Goal: Information Seeking & Learning: Learn about a topic

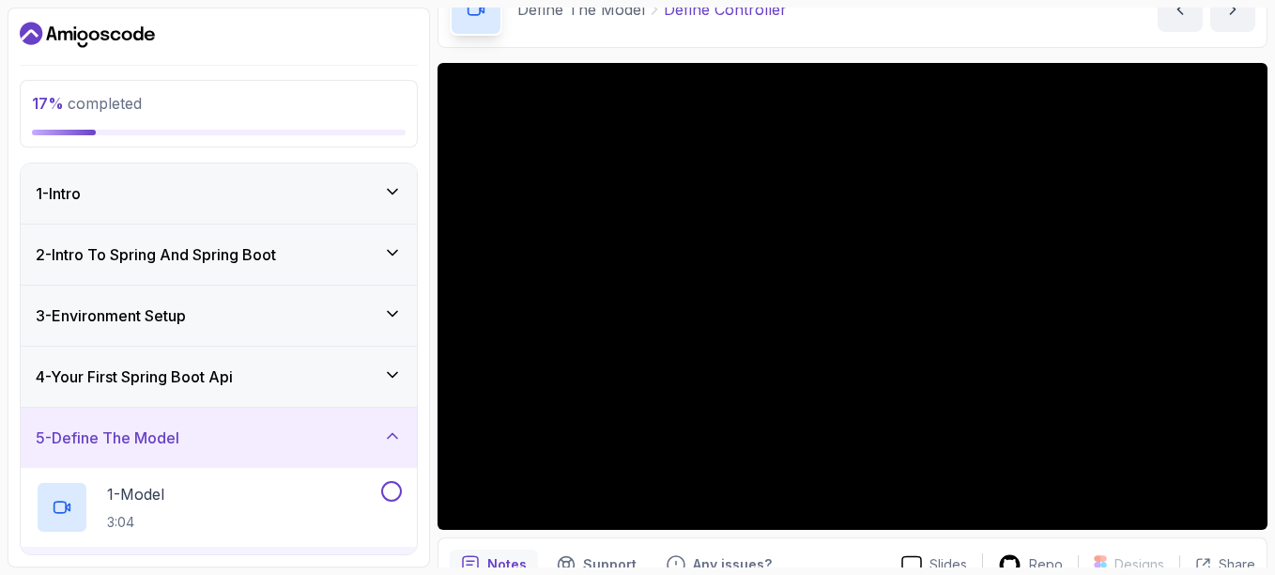
click at [392, 315] on icon at bounding box center [392, 314] width 9 height 5
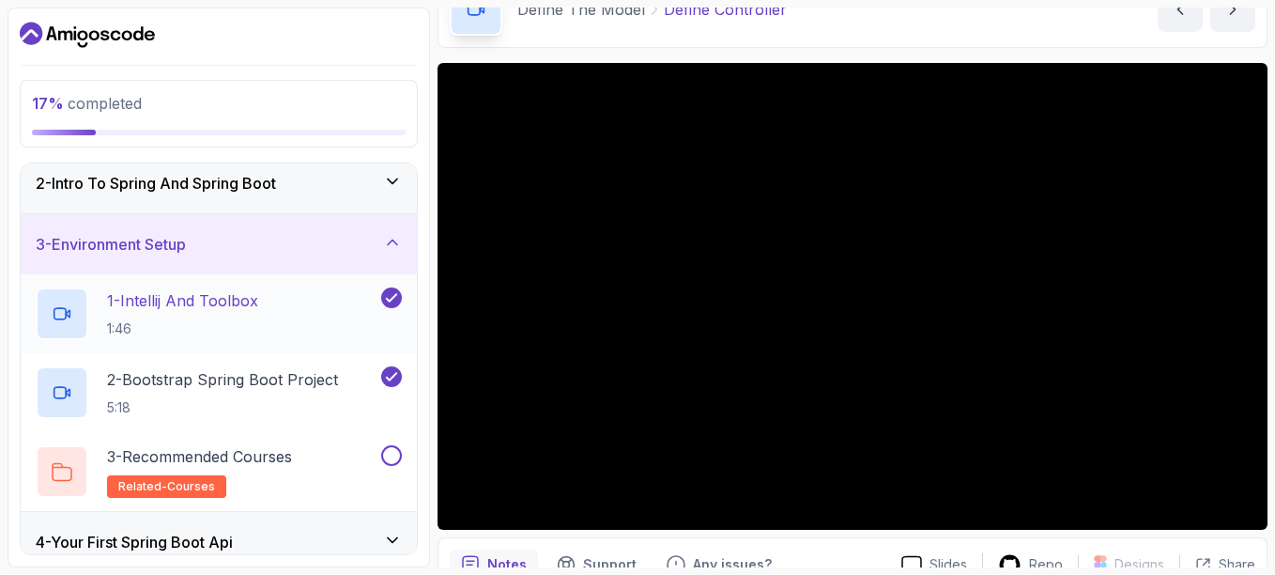
scroll to position [72, 0]
click at [248, 303] on p "1 - Intellij And Toolbox" at bounding box center [182, 299] width 151 height 23
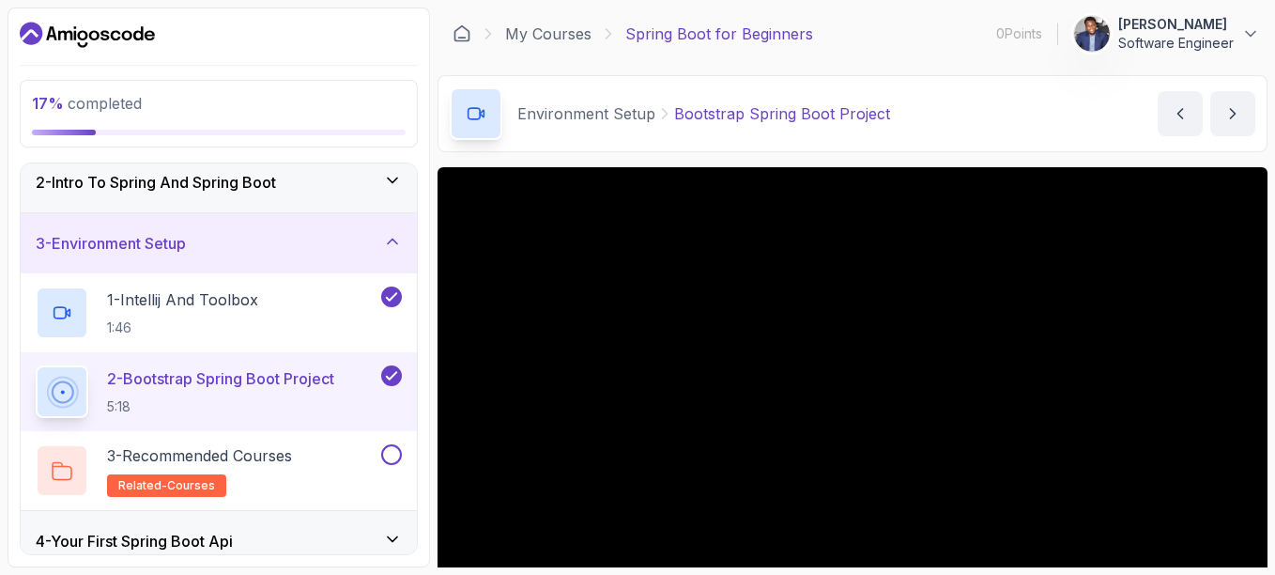
scroll to position [147, 0]
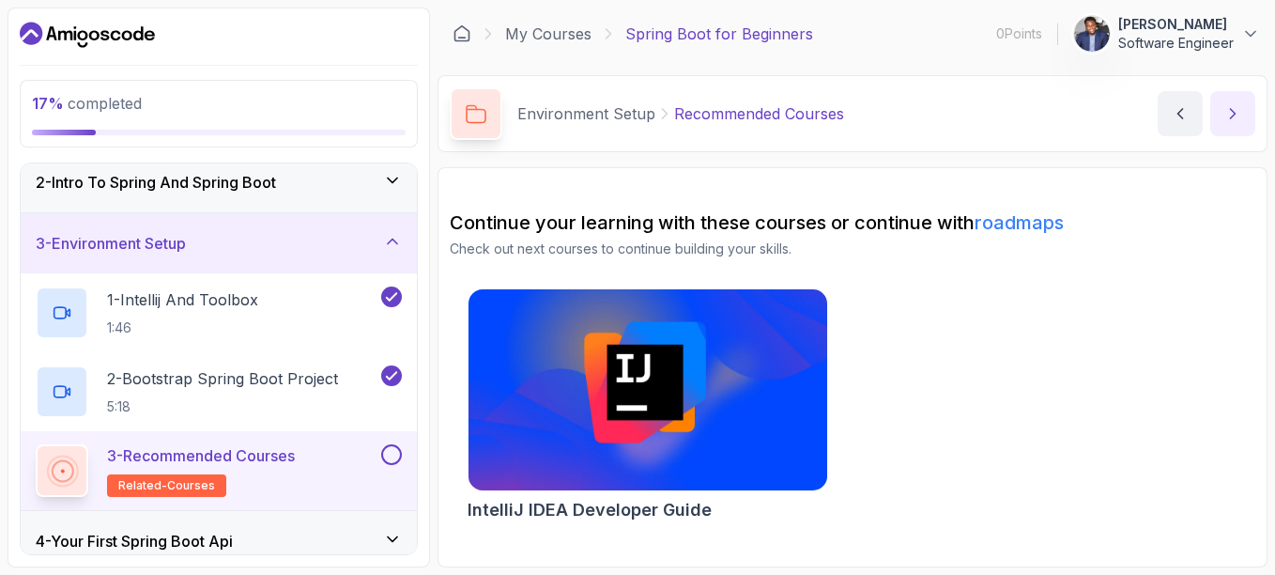
click at [631, 120] on icon "next content" at bounding box center [1233, 113] width 19 height 19
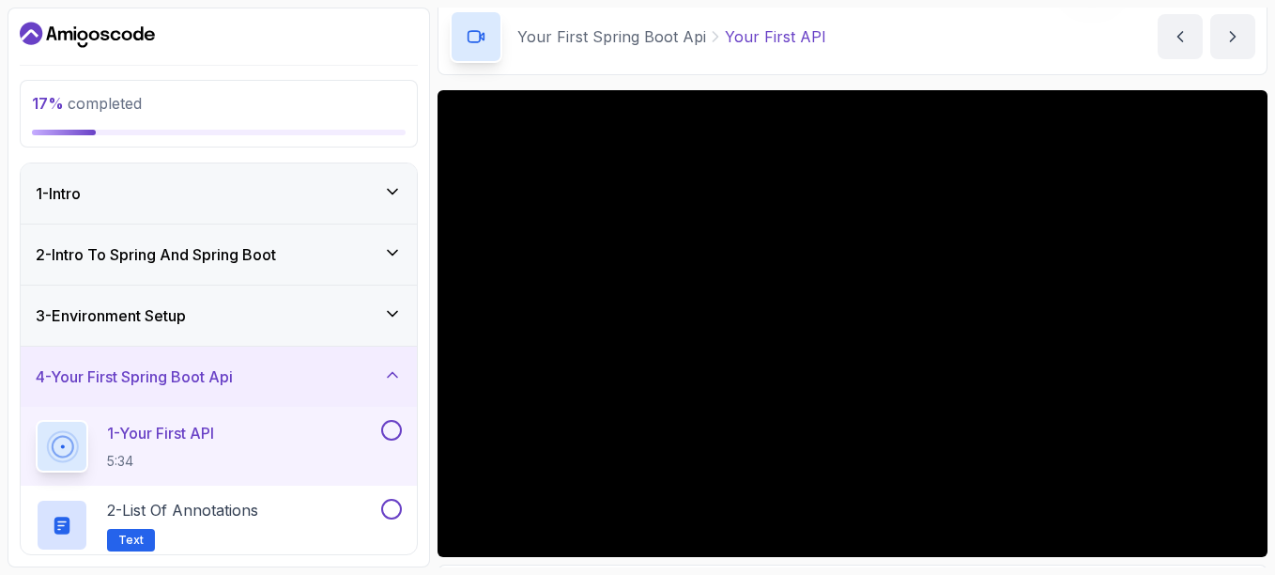
click at [381, 313] on div "3 - Environment Setup" at bounding box center [219, 315] width 366 height 23
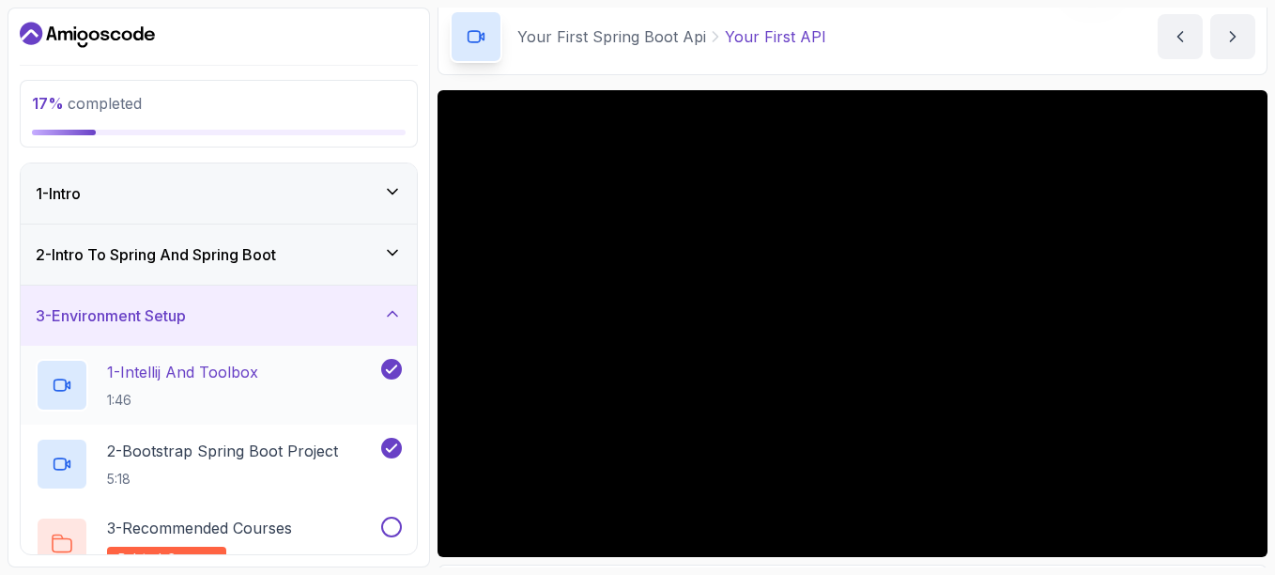
click at [239, 371] on p "1 - Intellij And Toolbox" at bounding box center [182, 372] width 151 height 23
